Goal: Register for event/course

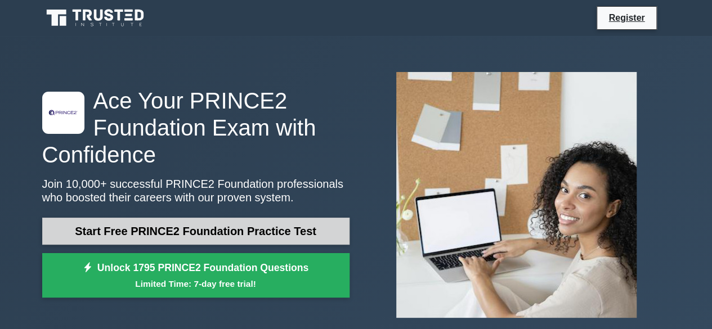
click at [236, 231] on link "Start Free PRINCE2 Foundation Practice Test" at bounding box center [195, 231] width 307 height 27
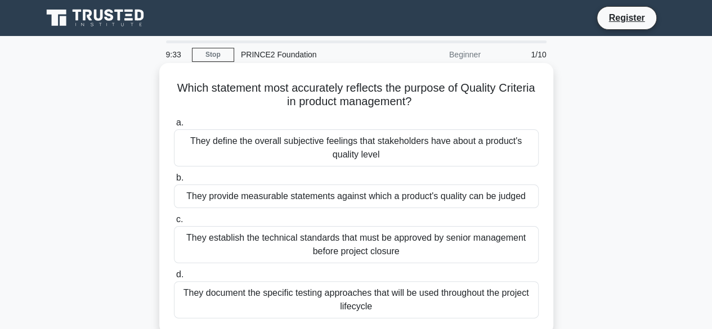
scroll to position [56, 0]
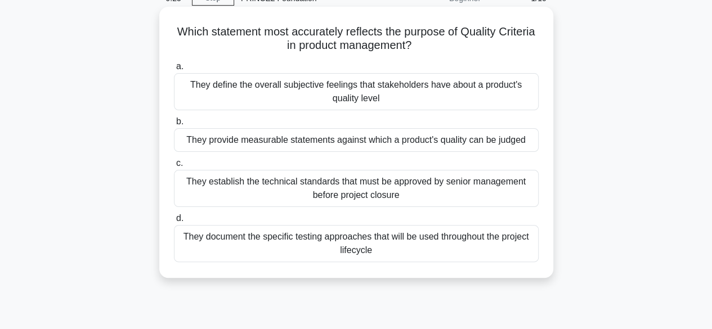
click at [347, 146] on div "They provide measurable statements against which a product's quality can be jud…" at bounding box center [356, 140] width 365 height 24
click at [174, 126] on input "b. They provide measurable statements against which a product's quality can be …" at bounding box center [174, 121] width 0 height 7
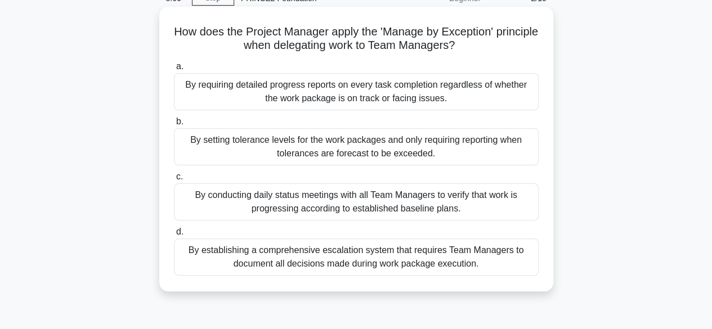
click at [433, 267] on div "By establishing a comprehensive escalation system that requires Team Managers t…" at bounding box center [356, 257] width 365 height 37
click at [174, 236] on input "d. By establishing a comprehensive escalation system that requires Team Manager…" at bounding box center [174, 232] width 0 height 7
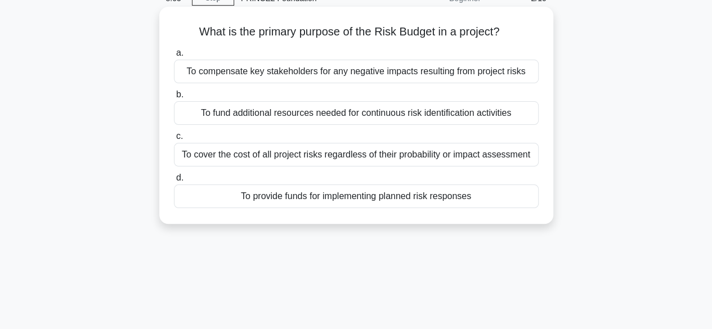
scroll to position [0, 0]
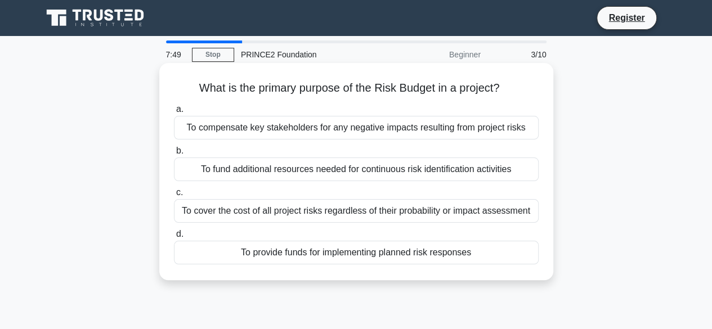
click at [357, 132] on div "To compensate key stakeholders for any negative impacts resulting from project …" at bounding box center [356, 128] width 365 height 24
click at [174, 113] on input "a. To compensate key stakeholders for any negative impacts resulting from proje…" at bounding box center [174, 109] width 0 height 7
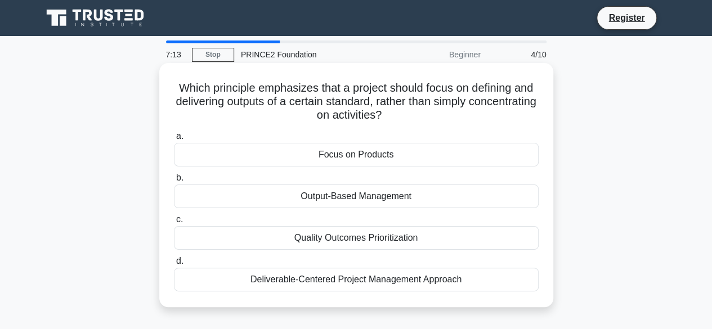
click at [377, 281] on div "Deliverable-Centered Project Management Approach" at bounding box center [356, 280] width 365 height 24
click at [174, 265] on input "d. Deliverable-Centered Project Management Approach" at bounding box center [174, 261] width 0 height 7
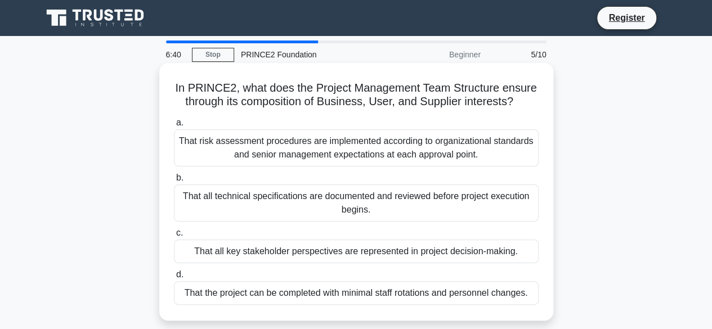
click at [400, 241] on div "That all key stakeholder perspectives are represented in project decision-makin…" at bounding box center [356, 252] width 365 height 24
click at [174, 237] on input "c. That all key stakeholder perspectives are represented in project decision-ma…" at bounding box center [174, 233] width 0 height 7
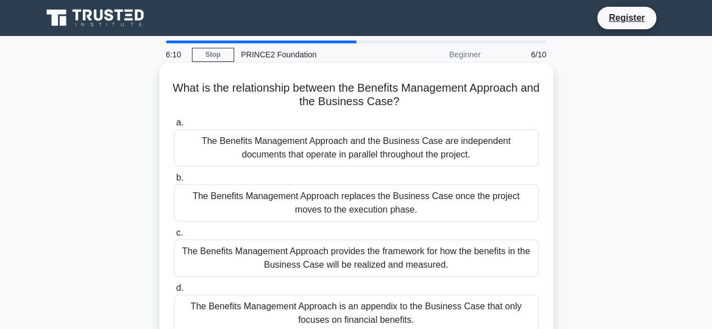
click at [373, 263] on div "The Benefits Management Approach provides the framework for how the benefits in…" at bounding box center [356, 258] width 365 height 37
click at [174, 237] on input "c. The Benefits Management Approach provides the framework for how the benefits…" at bounding box center [174, 233] width 0 height 7
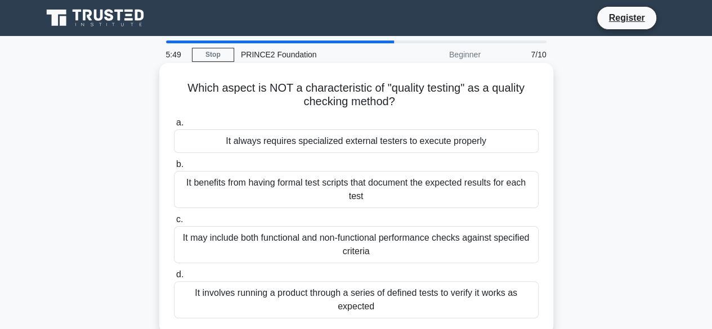
click at [347, 143] on div "It always requires specialized external testers to execute properly" at bounding box center [356, 141] width 365 height 24
click at [174, 127] on input "a. It always requires specialized external testers to execute properly" at bounding box center [174, 122] width 0 height 7
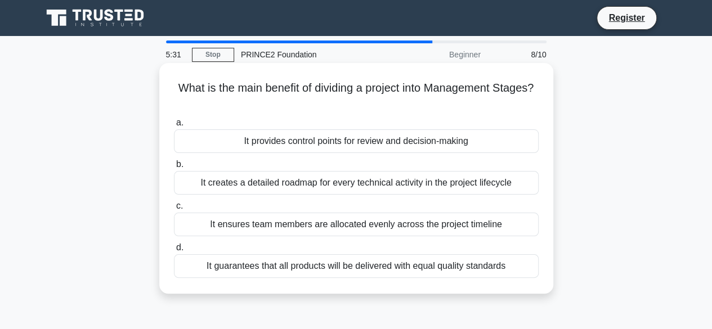
click at [370, 144] on div "It provides control points for review and decision-making" at bounding box center [356, 141] width 365 height 24
click at [174, 127] on input "a. It provides control points for review and decision-making" at bounding box center [174, 122] width 0 height 7
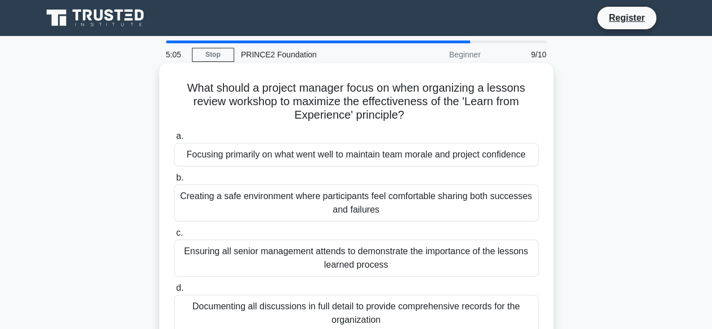
scroll to position [56, 0]
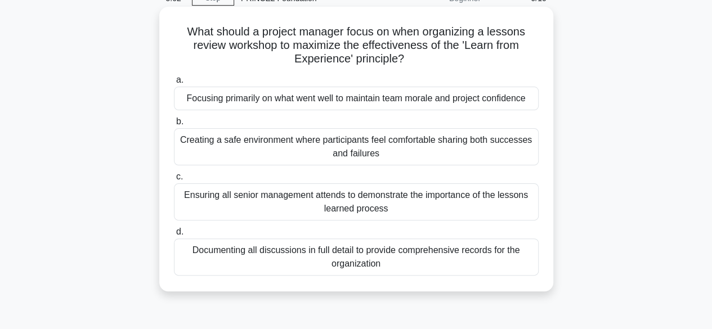
click at [277, 147] on div "Creating a safe environment where participants feel comfortable sharing both su…" at bounding box center [356, 146] width 365 height 37
click at [174, 126] on input "b. Creating a safe environment where participants feel comfortable sharing both…" at bounding box center [174, 121] width 0 height 7
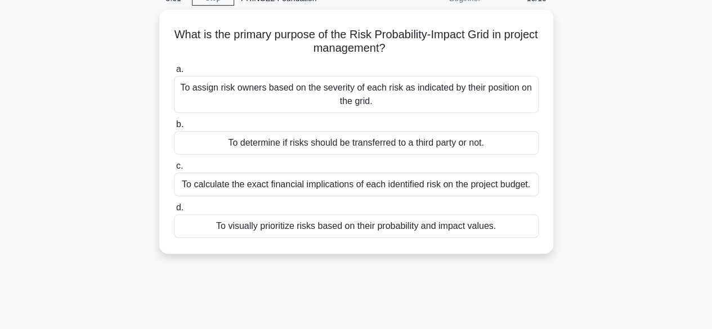
scroll to position [0, 0]
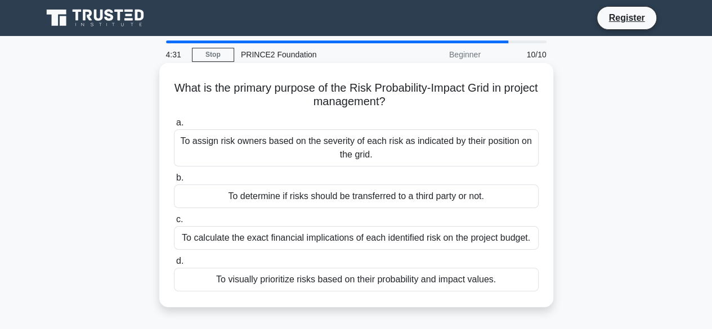
click at [499, 285] on div "To visually prioritize risks based on their probability and impact values." at bounding box center [356, 280] width 365 height 24
click at [174, 265] on input "d. To visually prioritize risks based on their probability and impact values." at bounding box center [174, 261] width 0 height 7
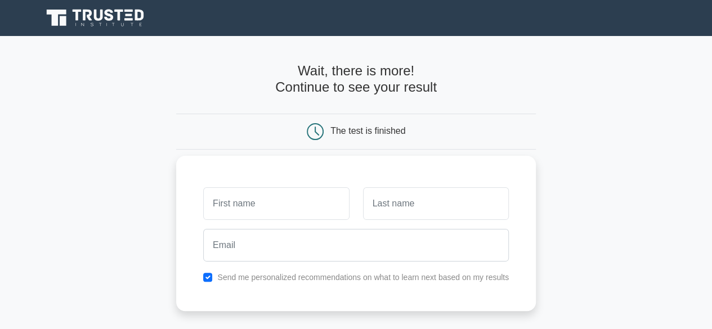
type input "M"
click at [253, 212] on input "Mahij" at bounding box center [276, 203] width 146 height 33
type input "Mahija"
click at [436, 211] on input "text" at bounding box center [436, 203] width 146 height 33
type input "a"
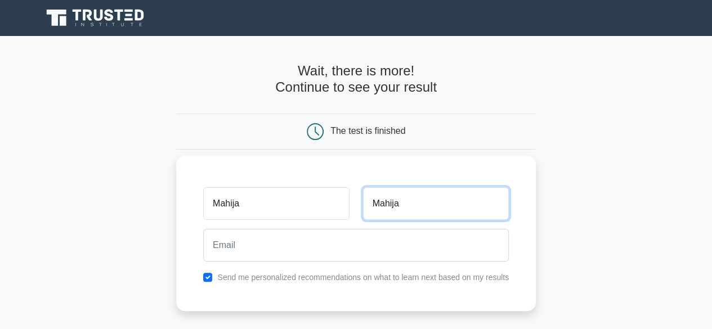
type input "Mahija"
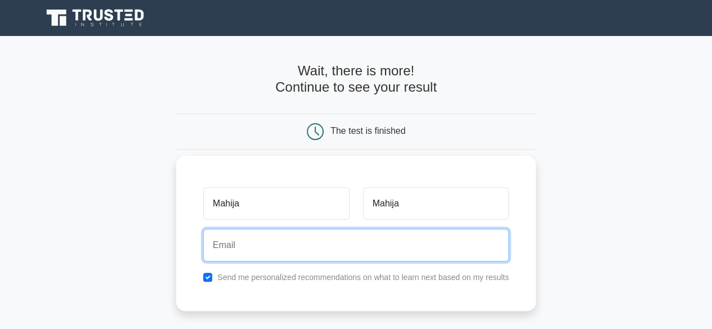
click at [380, 254] on input "email" at bounding box center [356, 245] width 306 height 33
type input "mahija.yahaya@gmail.com"
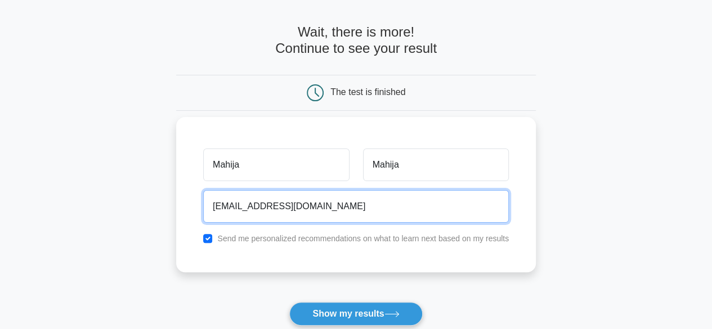
scroll to position [56, 0]
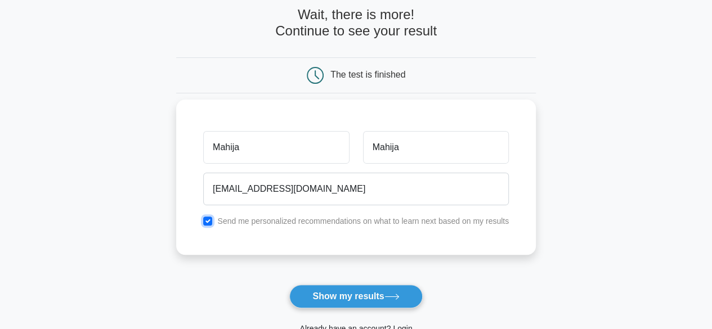
click at [209, 220] on input "checkbox" at bounding box center [207, 221] width 9 height 9
checkbox input "false"
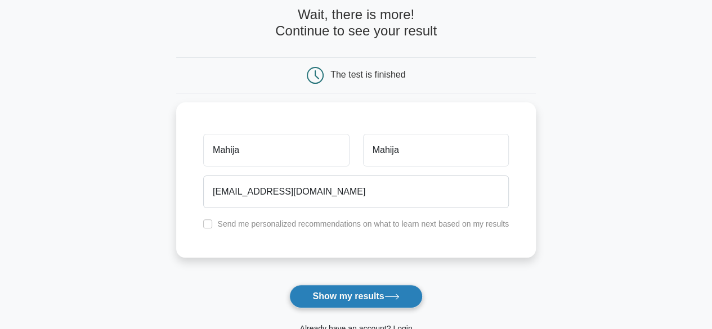
click at [409, 299] on button "Show my results" at bounding box center [355, 297] width 133 height 24
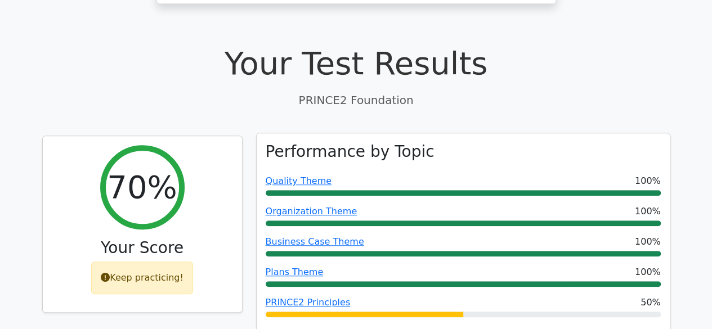
scroll to position [450, 0]
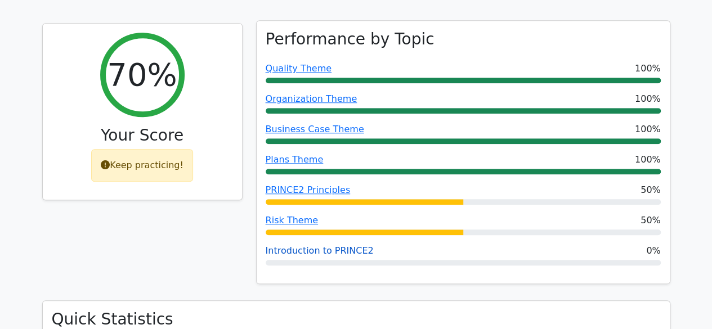
click at [337, 245] on link "Introduction to PRINCE2" at bounding box center [320, 250] width 108 height 11
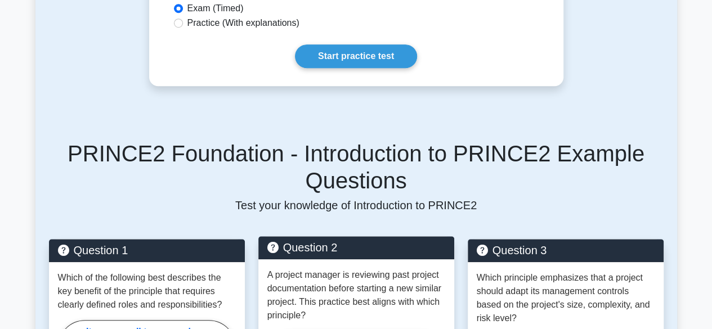
scroll to position [281, 0]
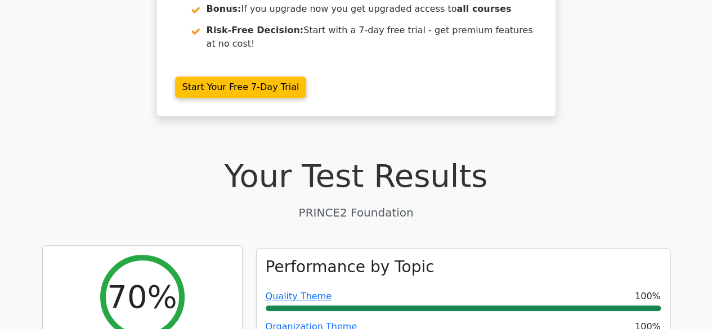
scroll to position [225, 0]
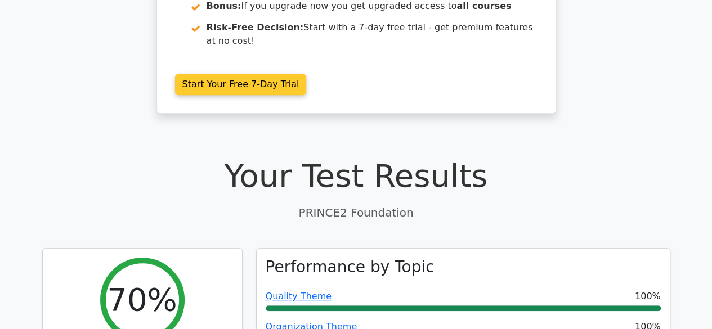
click at [305, 74] on link "Start Your Free 7-Day Trial" at bounding box center [241, 84] width 132 height 21
